Goal: Find specific page/section: Find specific page/section

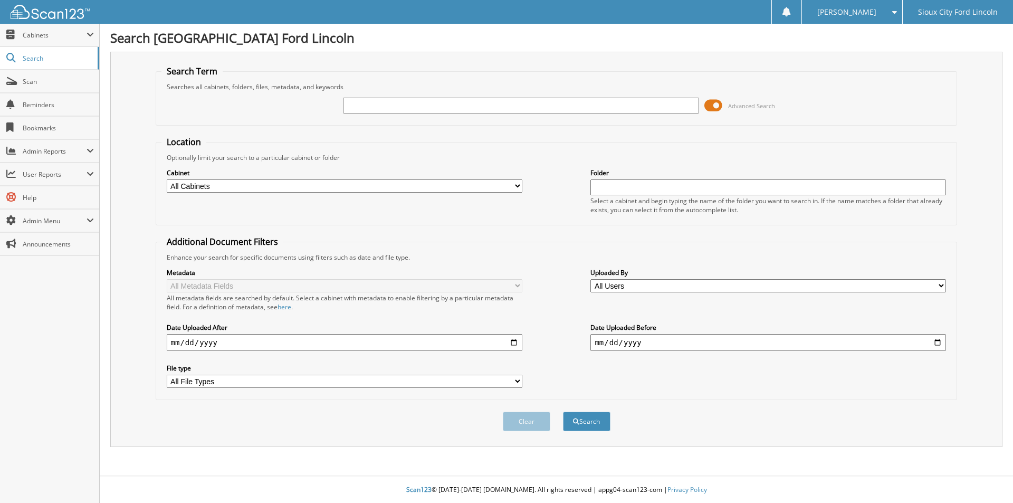
click at [434, 109] on input "text" at bounding box center [521, 106] width 356 height 16
type input "39126"
click at [563, 412] on button "Search" at bounding box center [587, 422] width 48 height 20
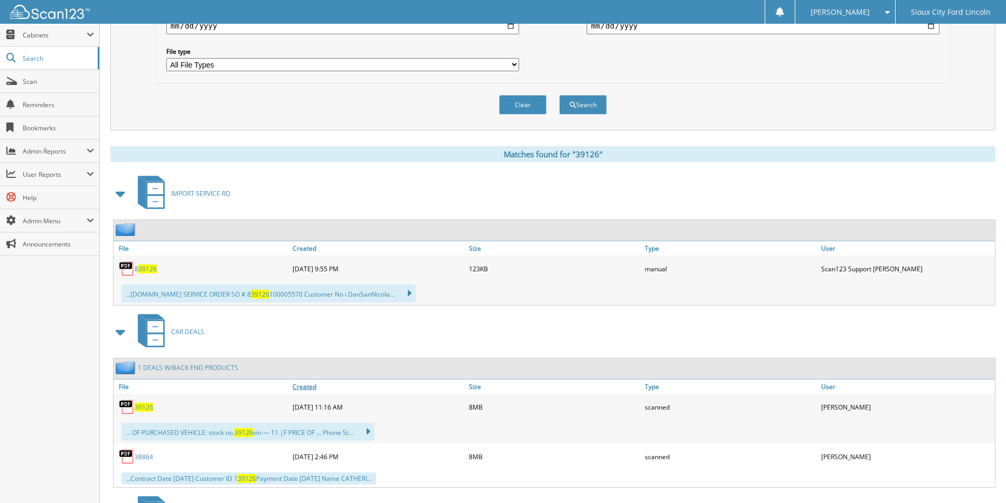
scroll to position [369, 0]
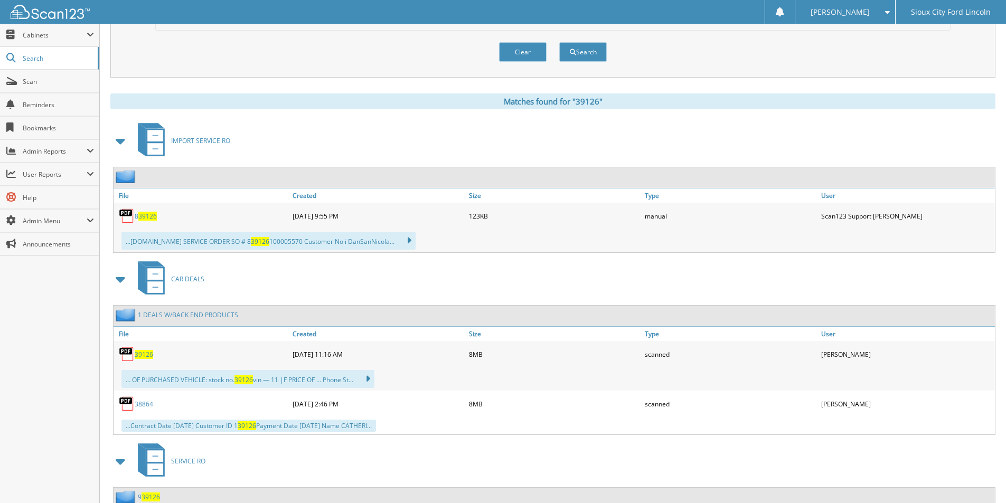
click at [148, 357] on span "39126" at bounding box center [144, 354] width 18 height 9
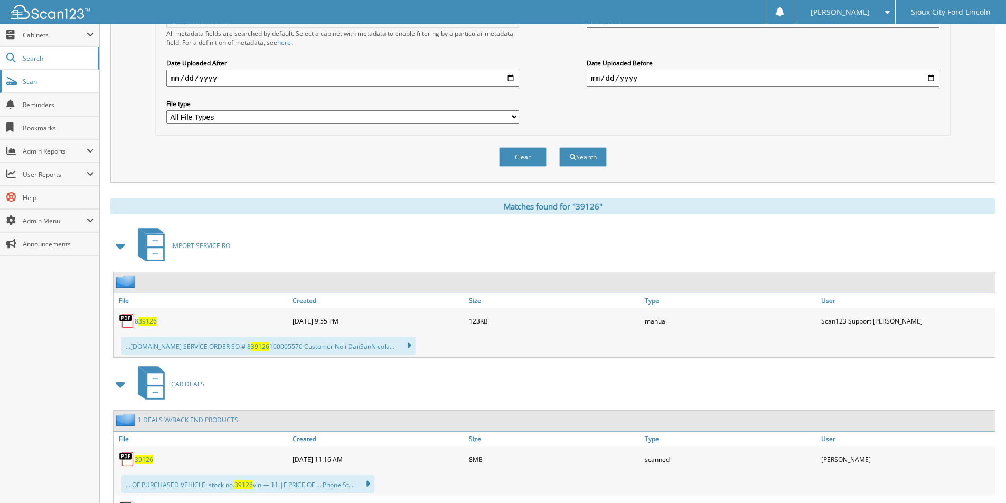
scroll to position [158, 0]
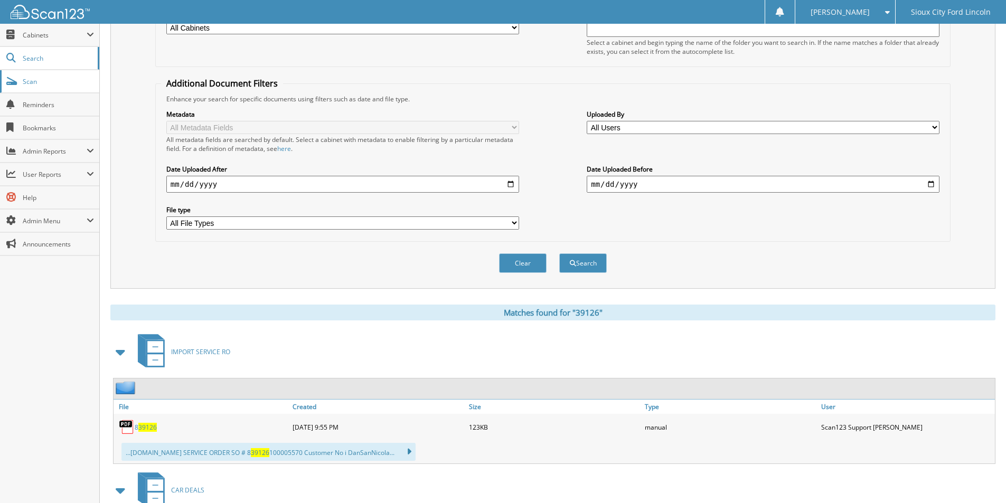
click at [43, 82] on span "Scan" at bounding box center [58, 81] width 71 height 9
